Goal: Transaction & Acquisition: Book appointment/travel/reservation

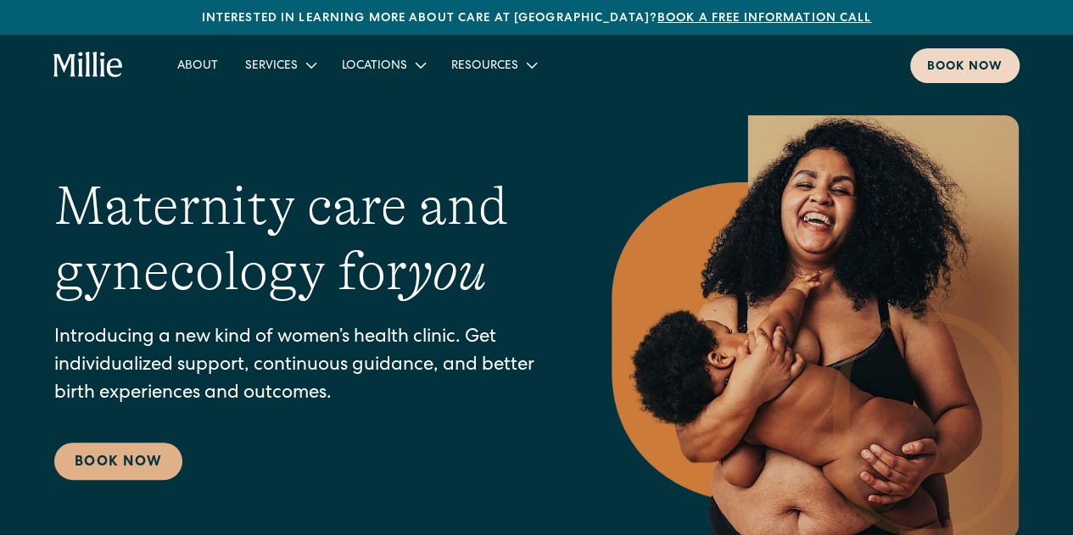
click at [972, 59] on div "Book now" at bounding box center [965, 68] width 76 height 18
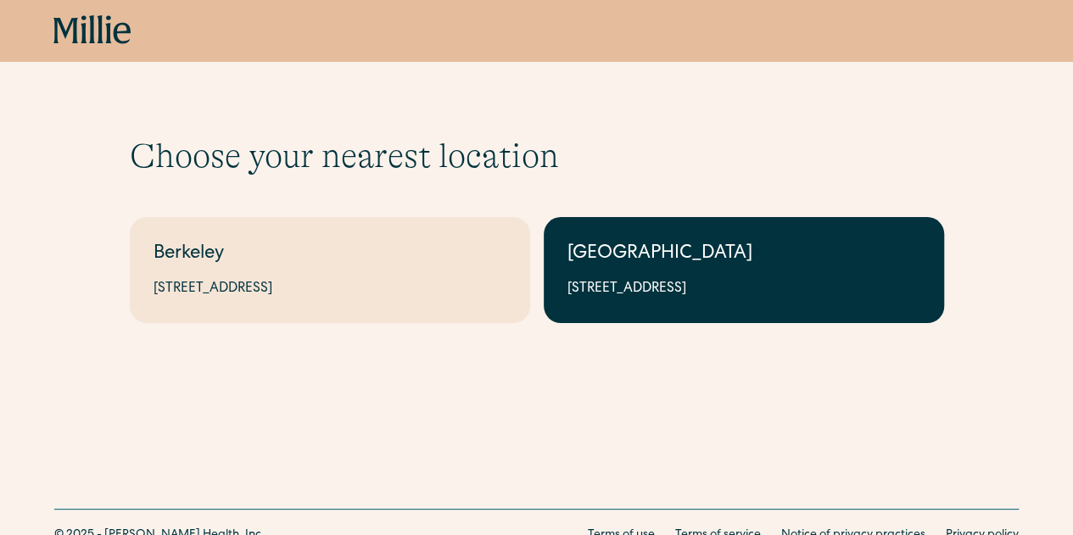
click at [681, 271] on link "South Bay 1471 Saratoga Ave, Suite 101, San Jose, CA 95129" at bounding box center [744, 270] width 401 height 106
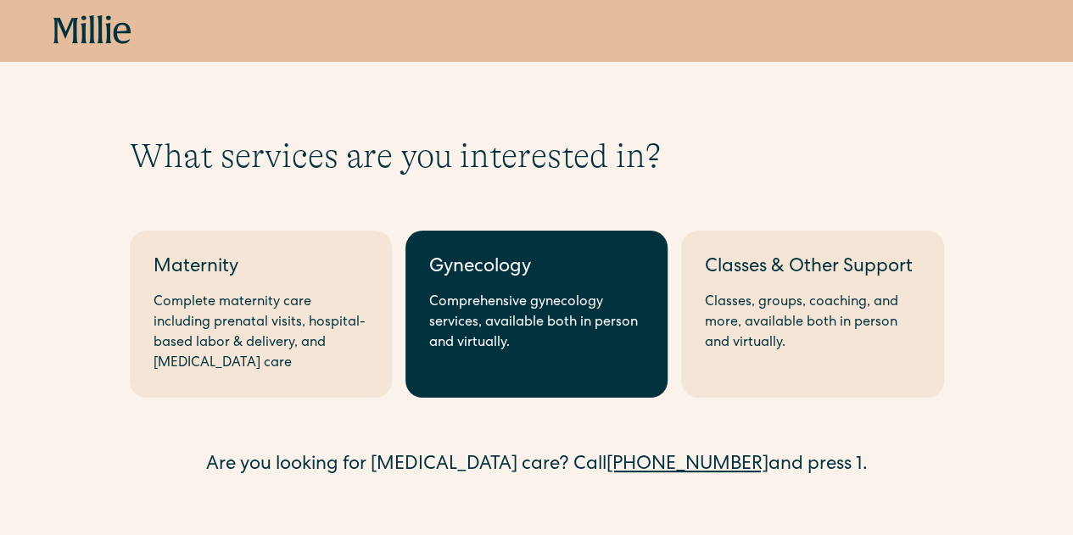
click at [509, 268] on div "Gynecology" at bounding box center [536, 269] width 215 height 28
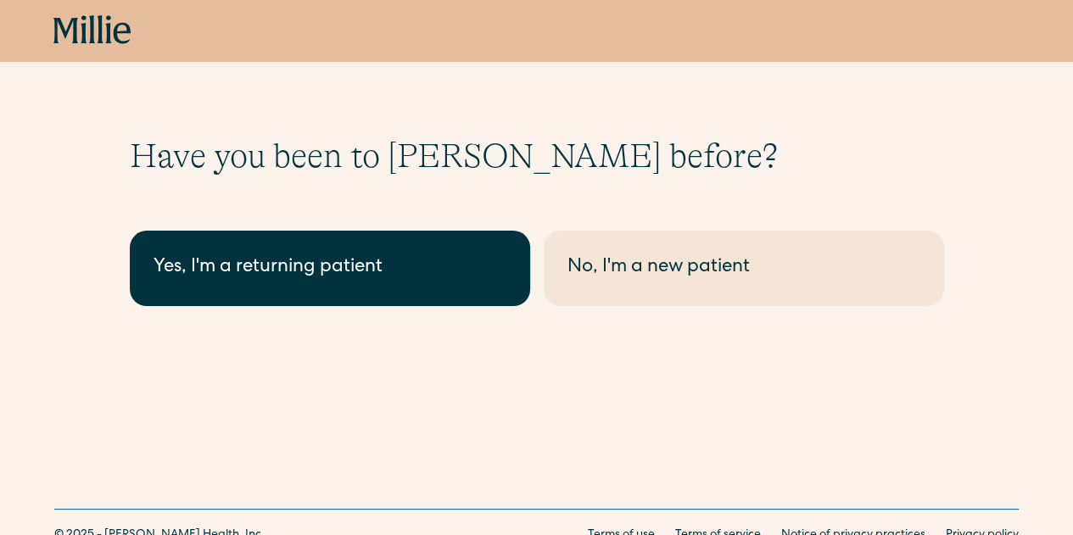
click at [441, 262] on div "Yes, I'm a returning patient" at bounding box center [330, 269] width 353 height 28
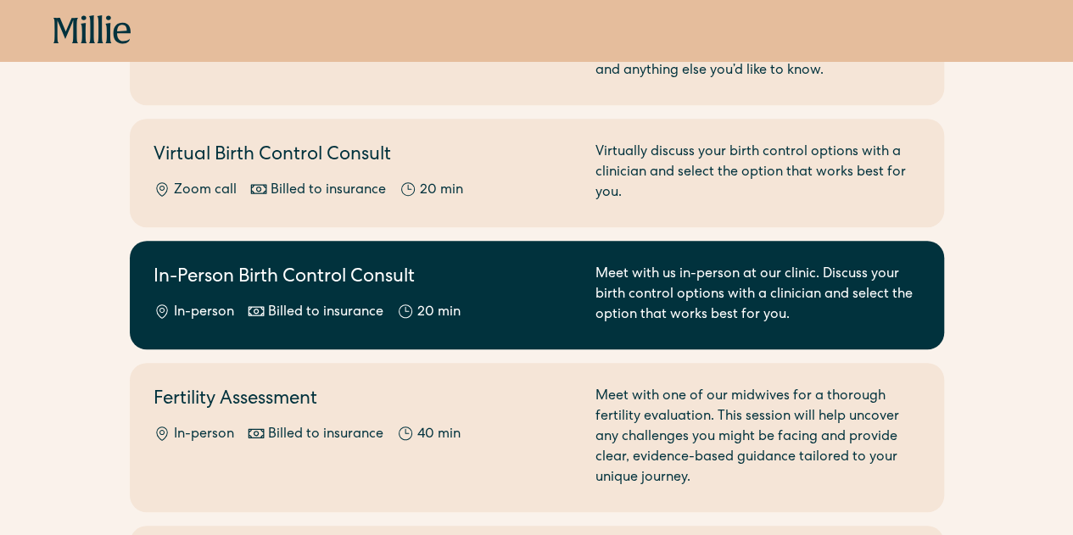
scroll to position [378, 0]
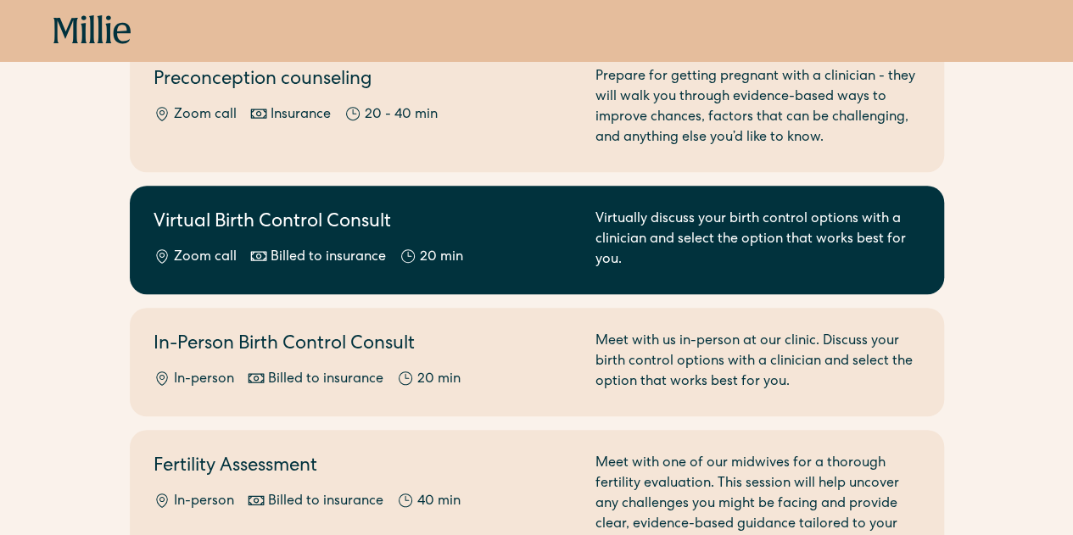
click at [533, 249] on div "Zoom call Billed to insurance 20 min" at bounding box center [365, 258] width 422 height 20
